Goal: Find contact information: Find contact information

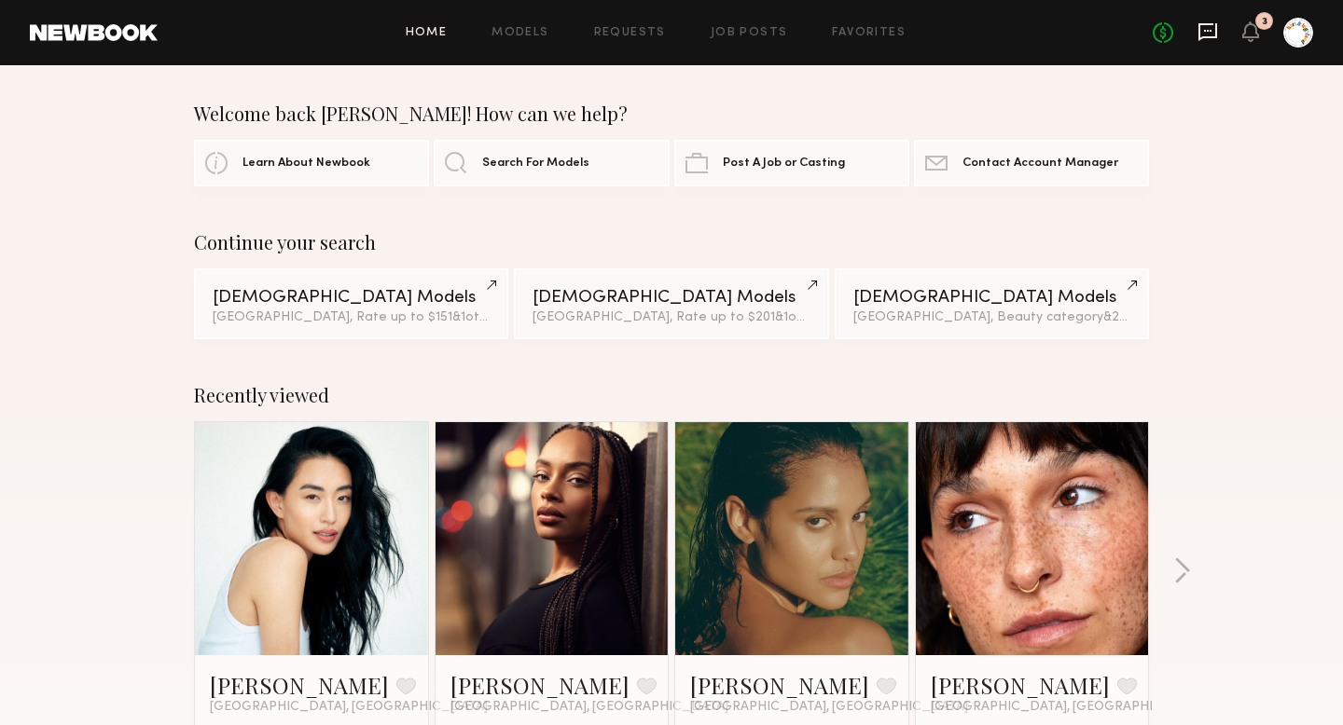
click at [1211, 37] on icon at bounding box center [1207, 32] width 19 height 18
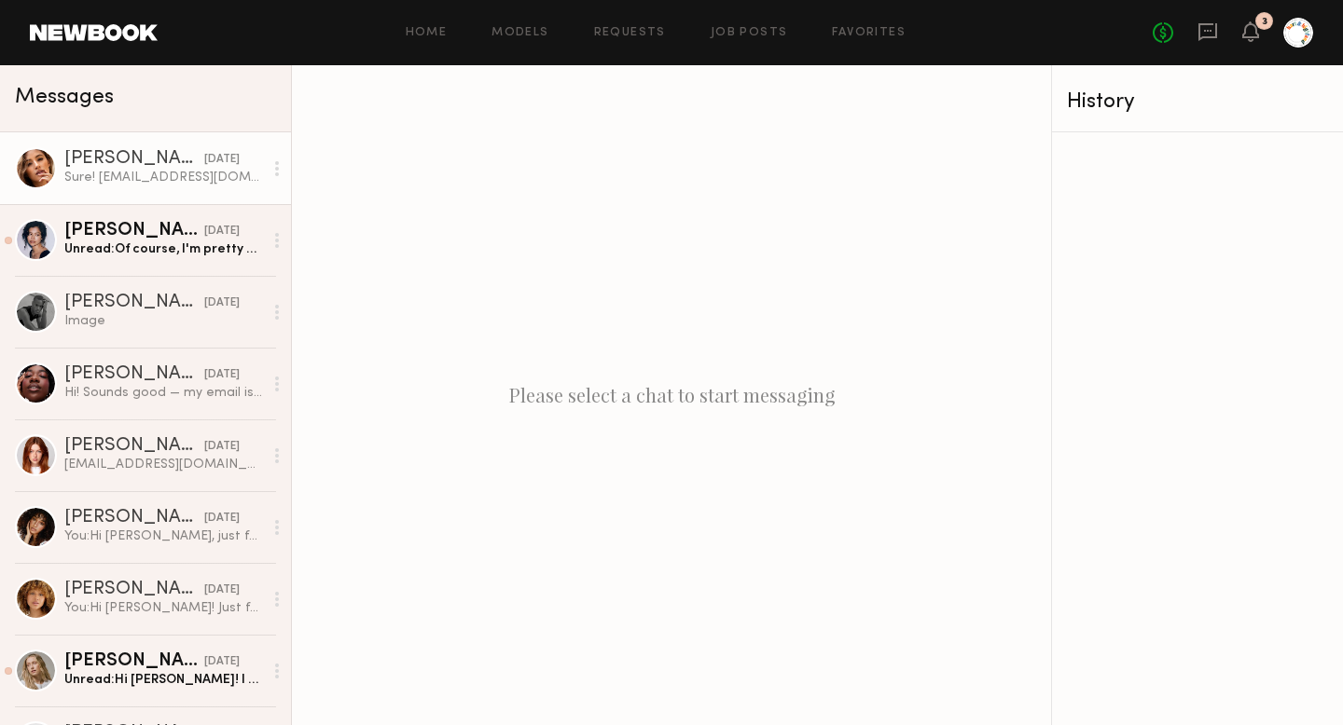
click at [113, 151] on div "Jacqueline R." at bounding box center [134, 159] width 140 height 19
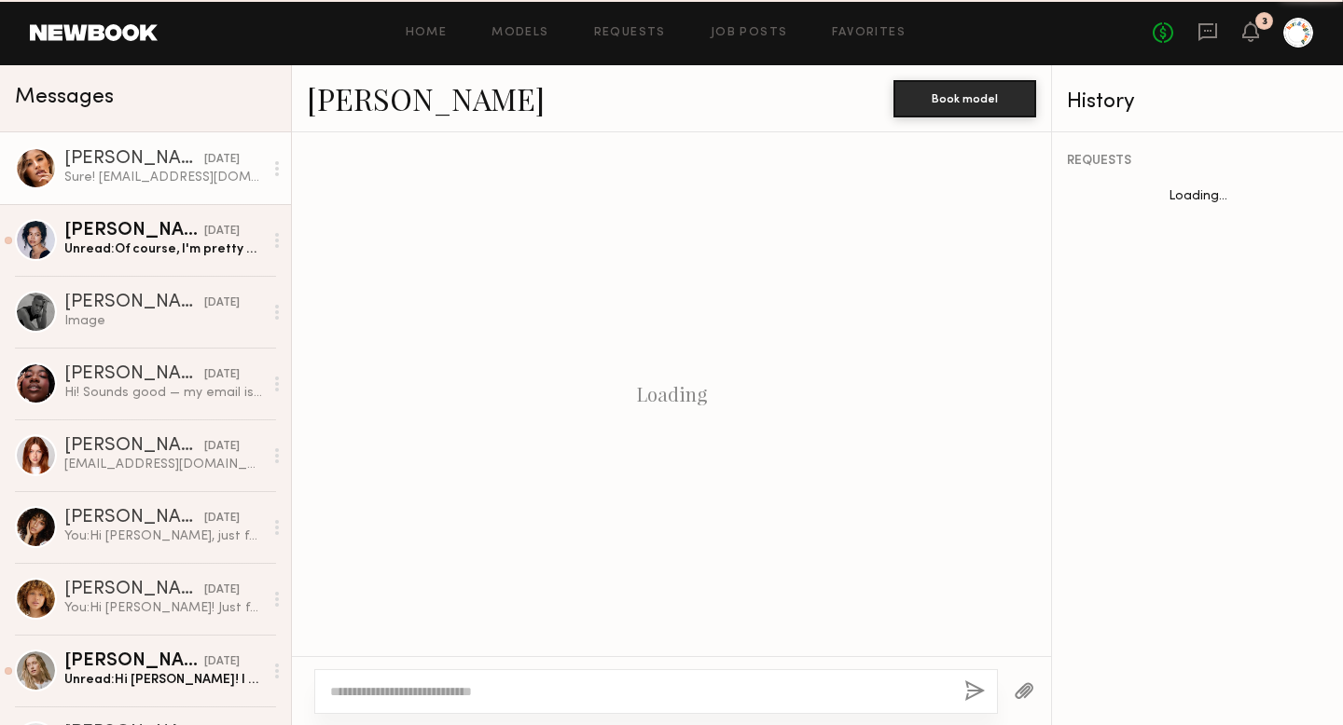
scroll to position [1725, 0]
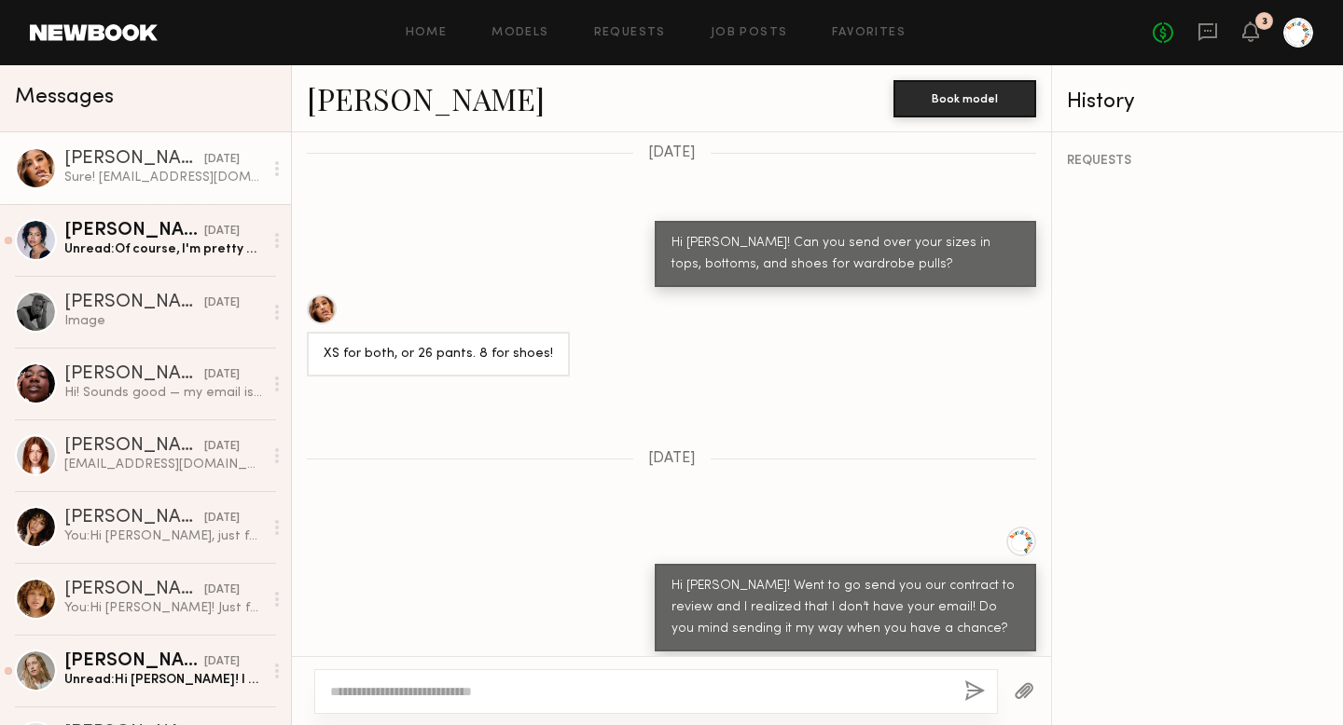
drag, startPoint x: 507, startPoint y: 619, endPoint x: 357, endPoint y: 622, distance: 150.2
click at [357, 659] on div "Sure! Jackiekreyes@gmail.com" at bounding box center [453, 681] width 292 height 45
copy div "Jackiekreyes@gmail.com"
